Goal: Find specific page/section: Find specific page/section

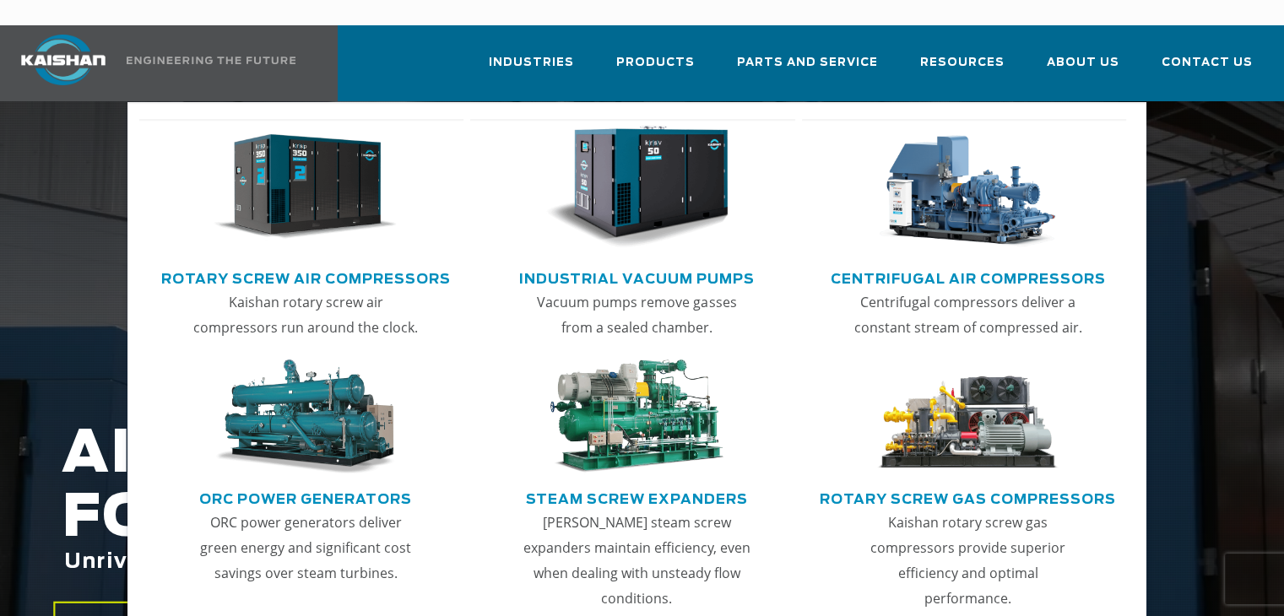
click at [304, 264] on link "Rotary Screw Air Compressors" at bounding box center [305, 276] width 289 height 25
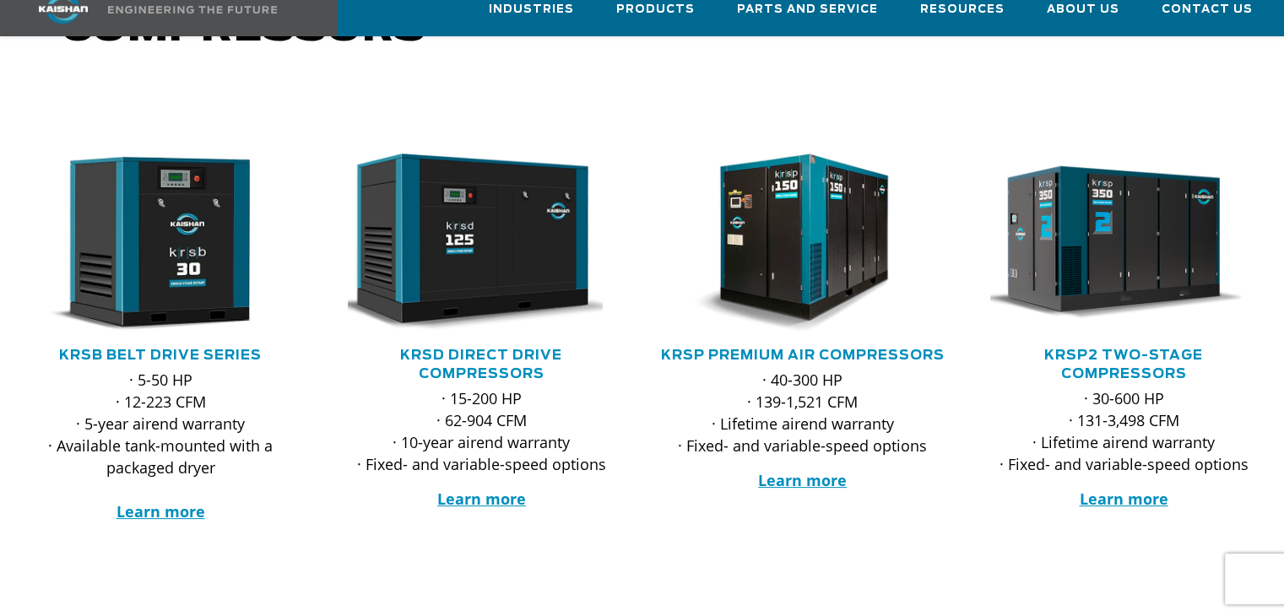
scroll to position [253, 0]
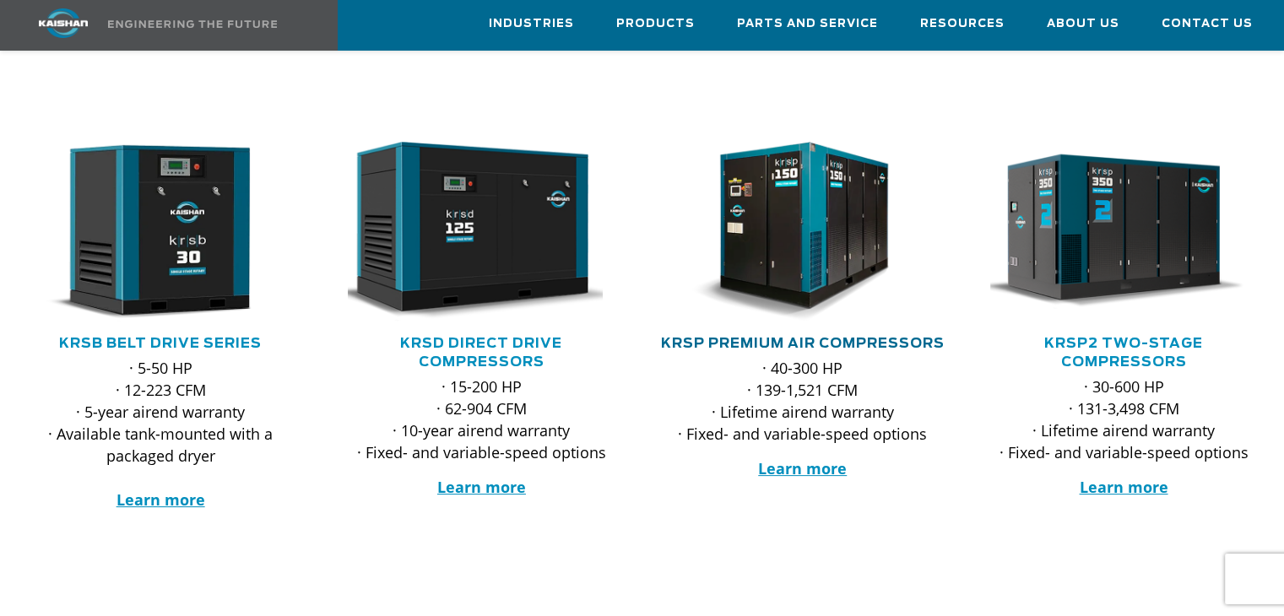
click at [744, 337] on link "KRSP Premium Air Compressors" at bounding box center [803, 344] width 284 height 14
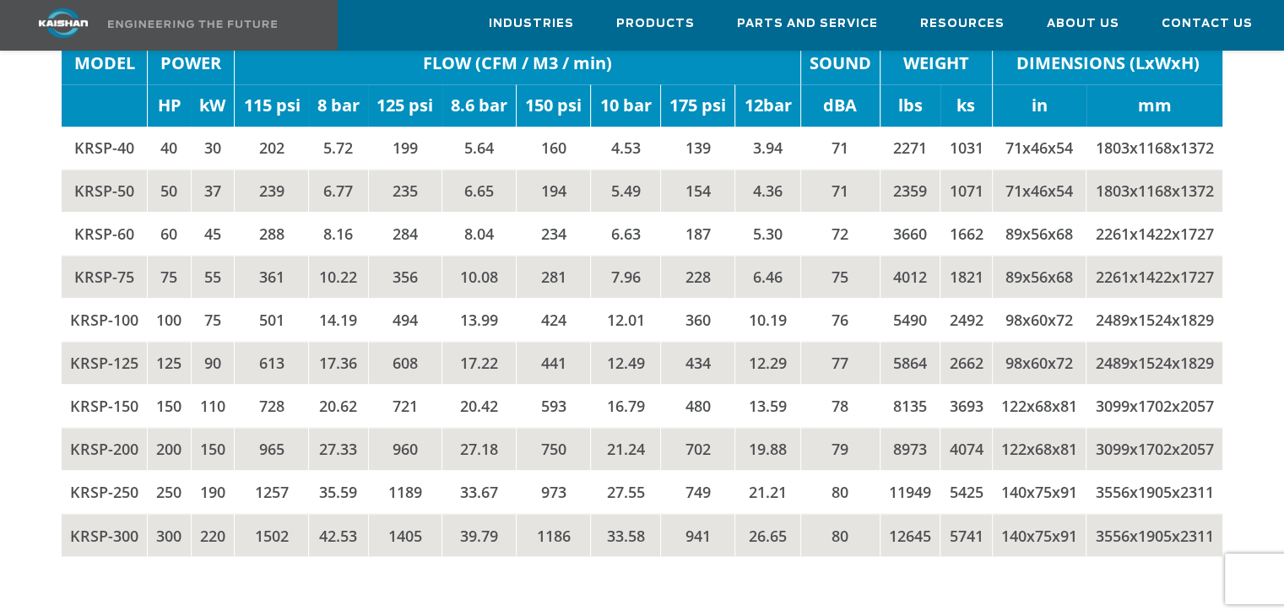
scroll to position [2701, 0]
